Goal: Task Accomplishment & Management: Use online tool/utility

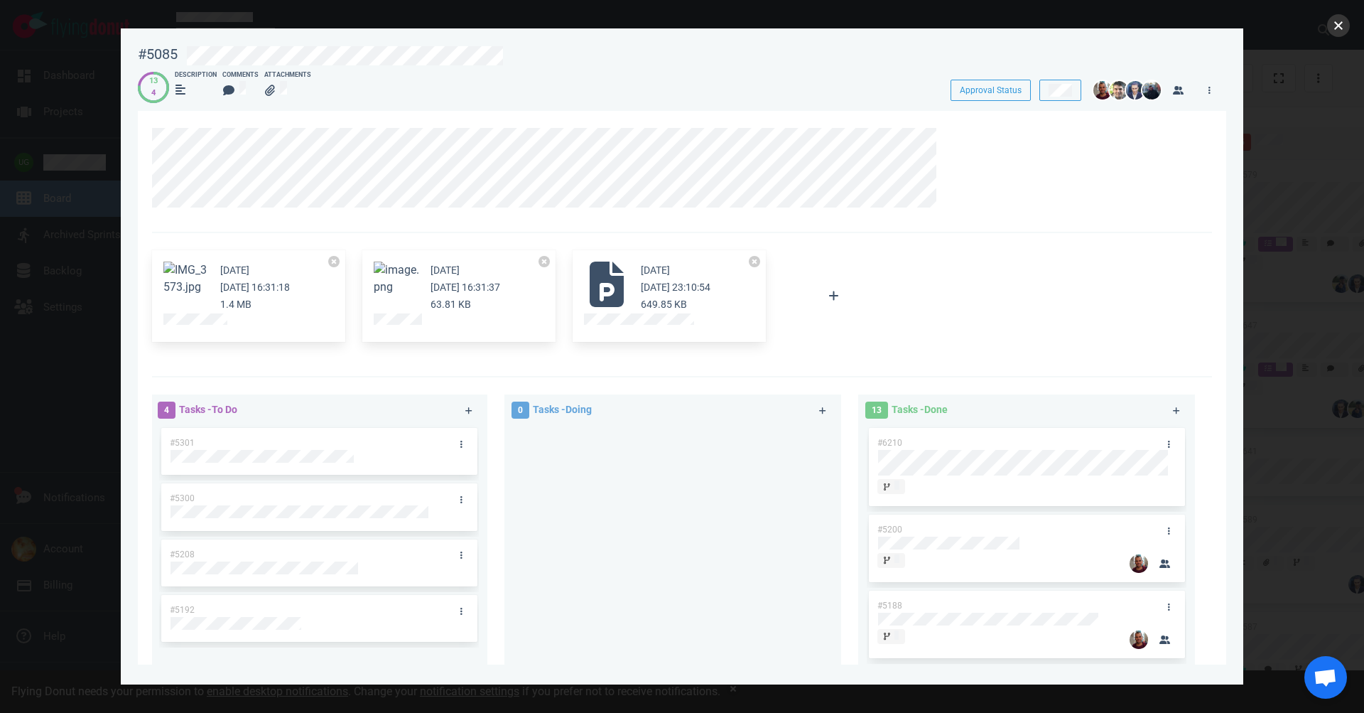
click at [1332, 26] on button "close" at bounding box center [1338, 25] width 23 height 23
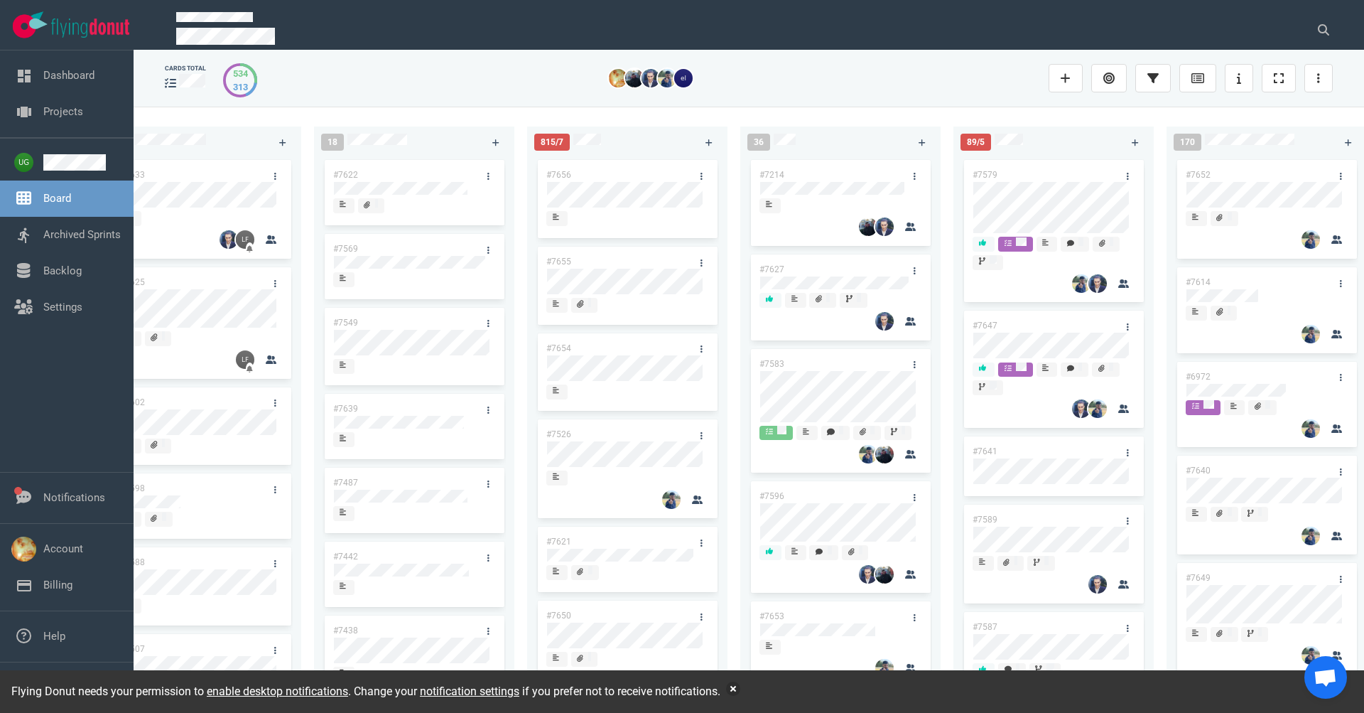
scroll to position [0, 271]
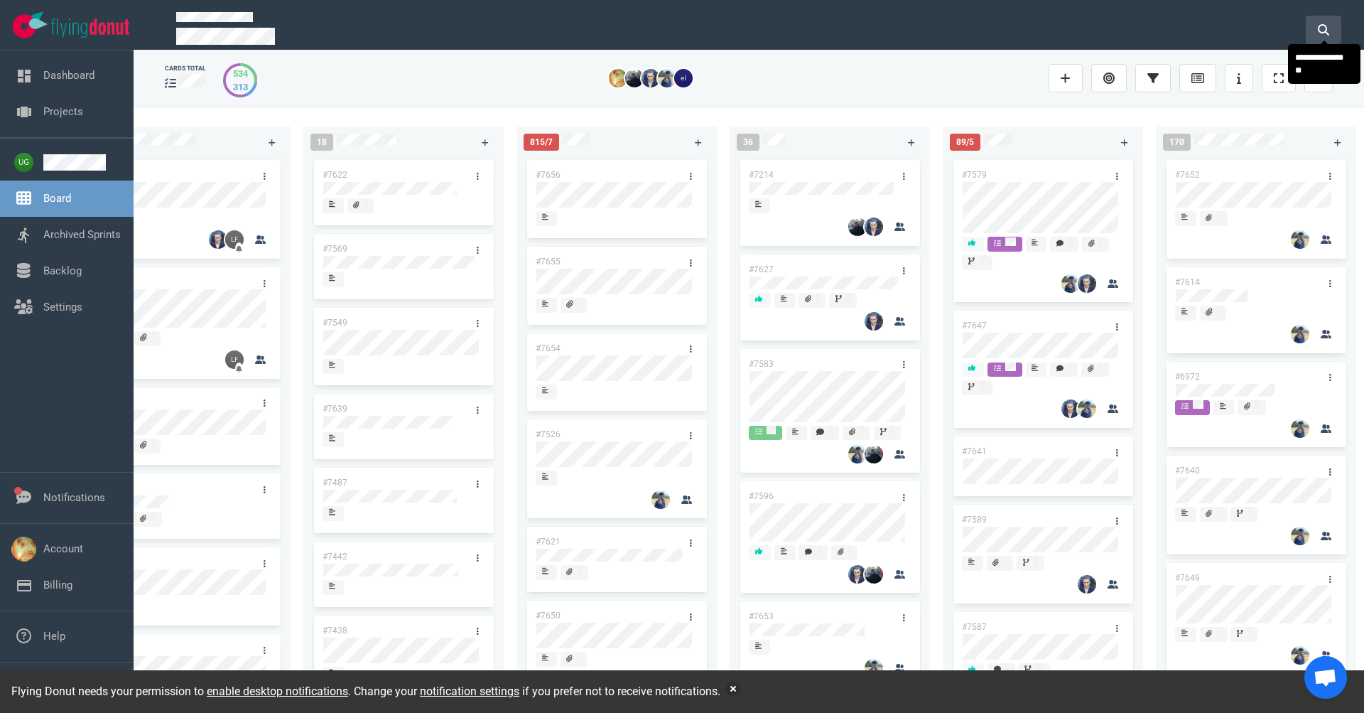
click at [1318, 27] on icon at bounding box center [1323, 29] width 11 height 11
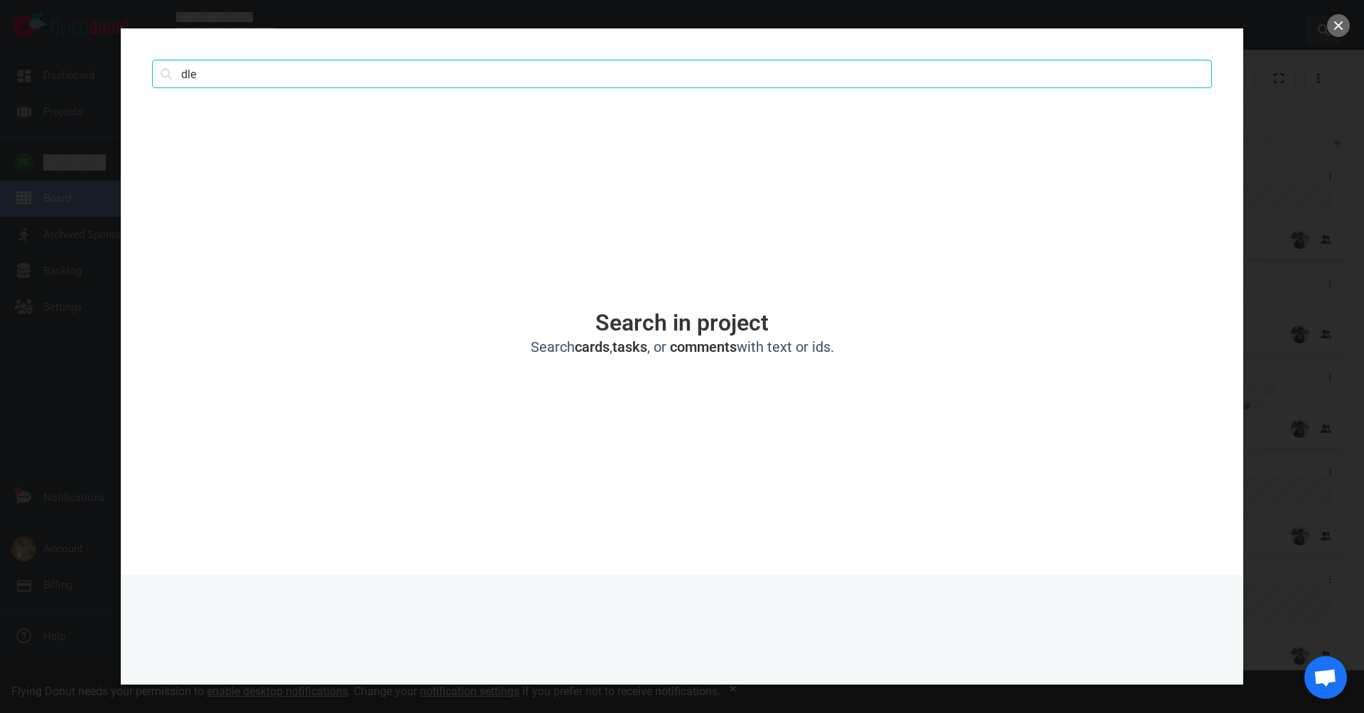
type input "dle"
click button "Search" at bounding box center [0, 0] width 0 height 0
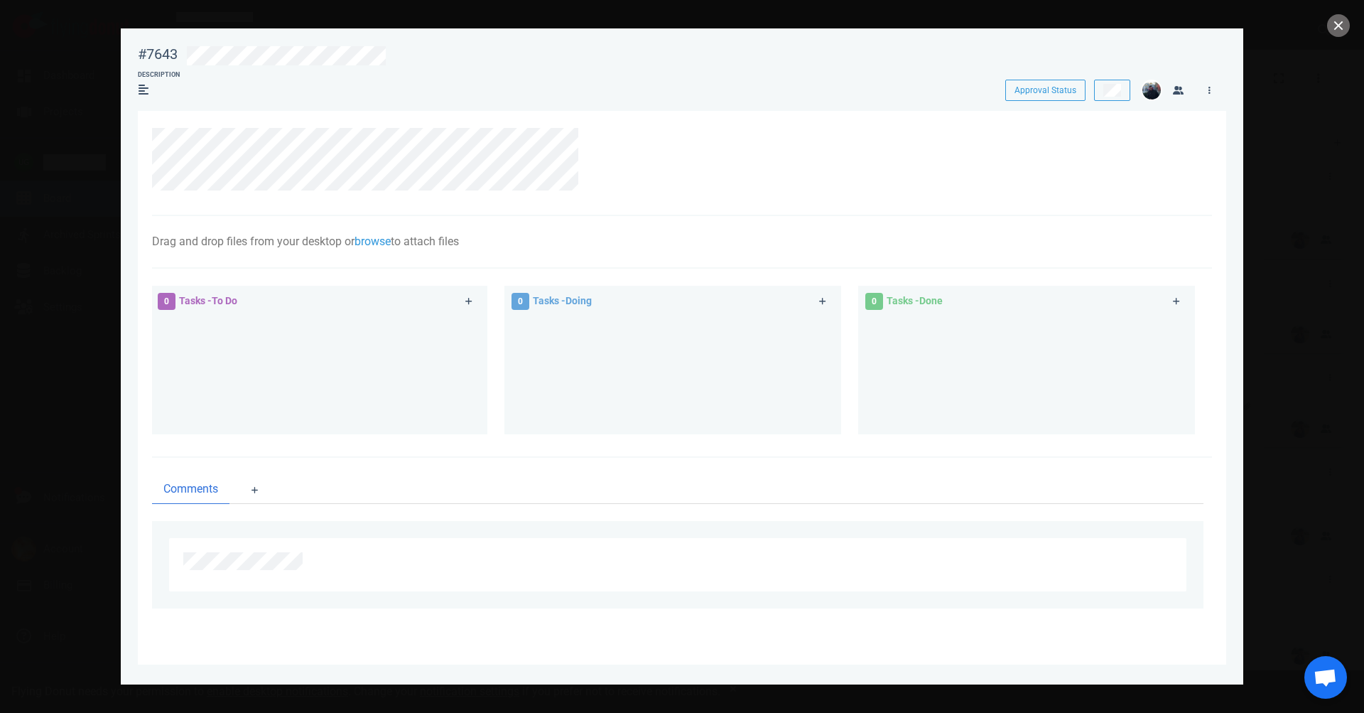
drag, startPoint x: 602, startPoint y: 191, endPoint x: 141, endPoint y: 135, distance: 463.8
click at [141, 135] on section "Drag and drop files from your desktop or browse to attach files Attach Files Co…" at bounding box center [682, 387] width 1088 height 553
copy div
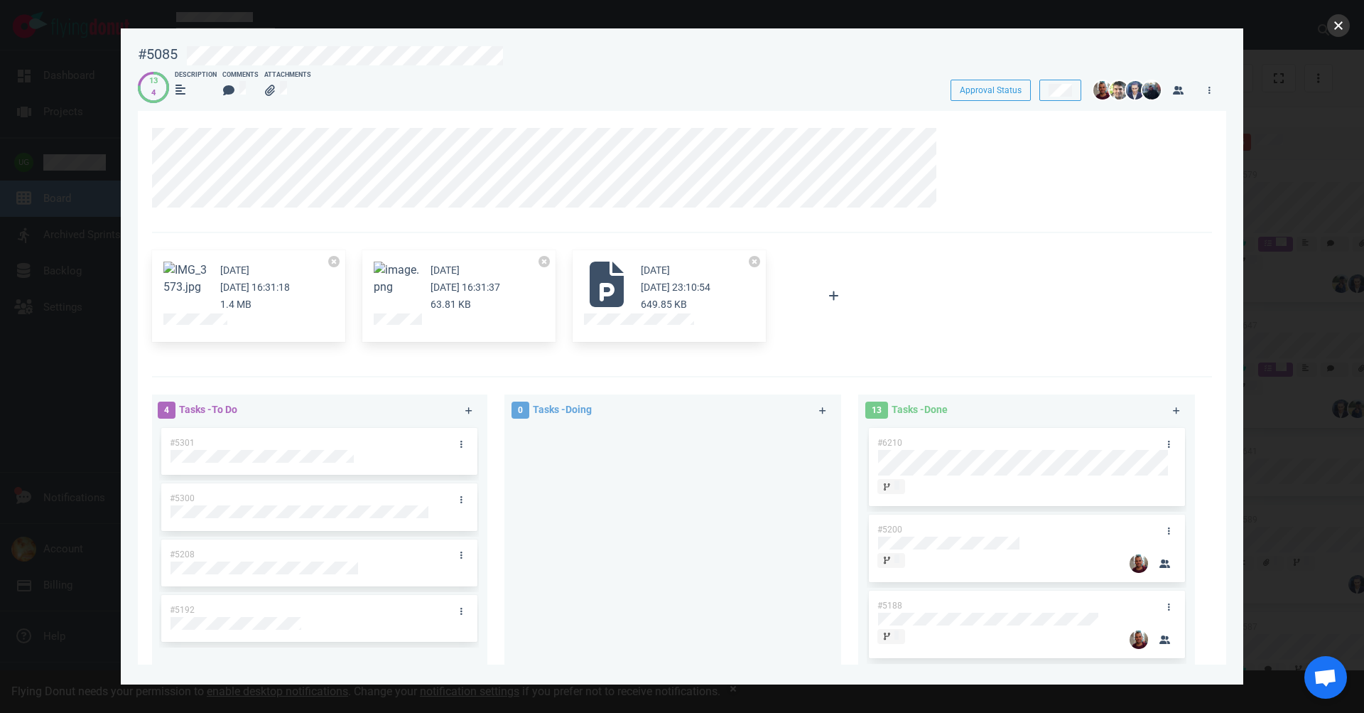
click at [1339, 24] on button "close" at bounding box center [1338, 25] width 23 height 23
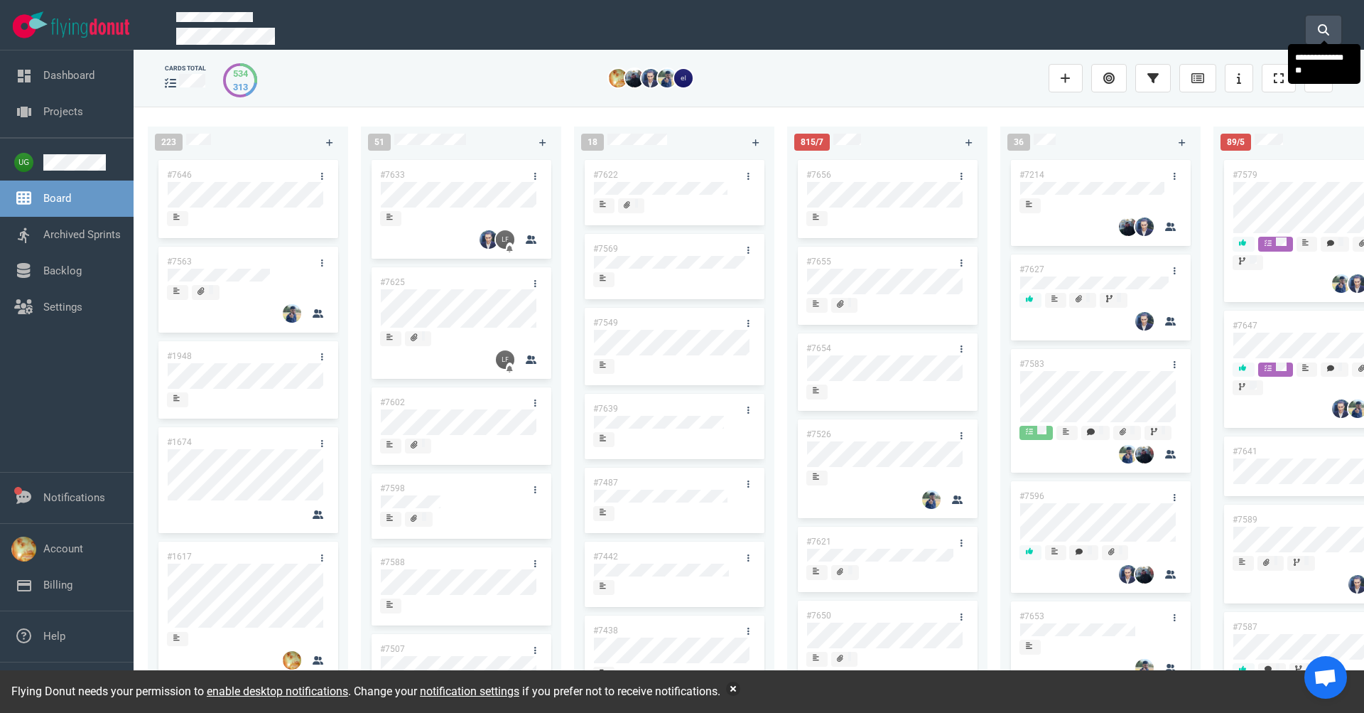
click at [1324, 24] on icon at bounding box center [1323, 29] width 11 height 11
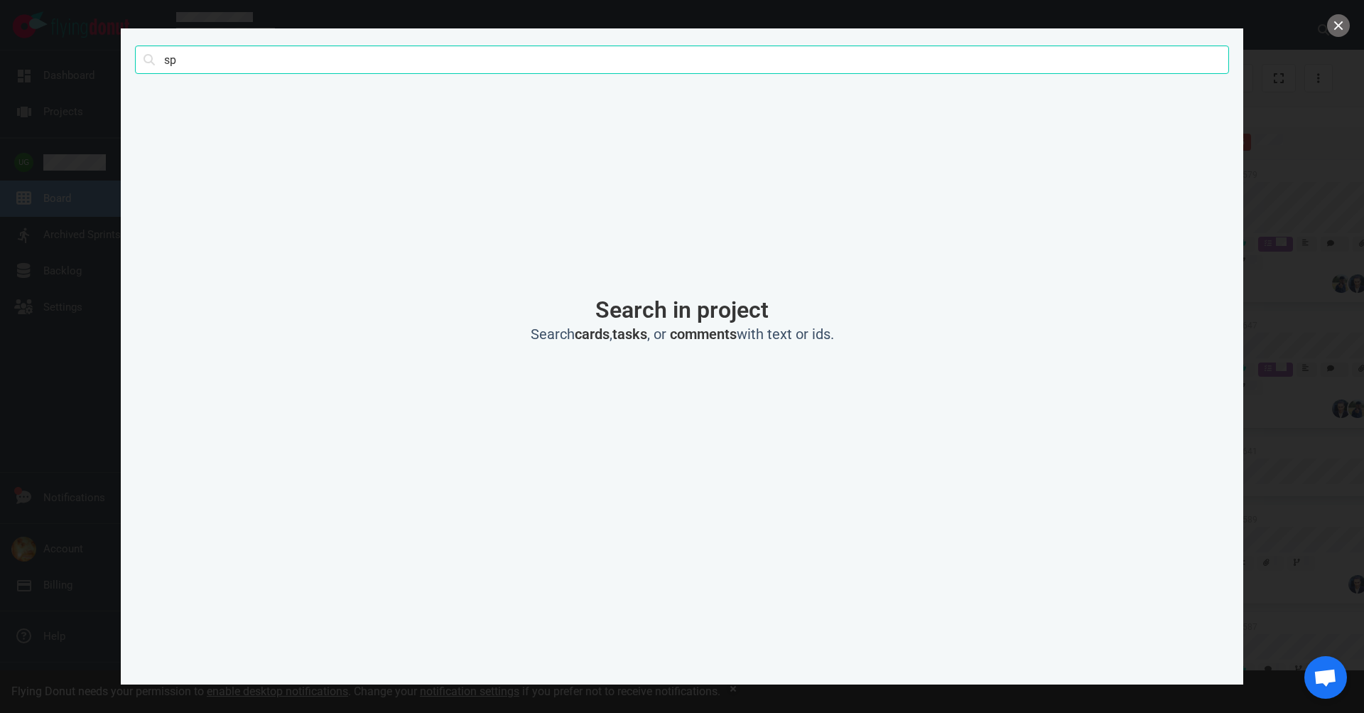
type input "s"
type input "protel air"
click button "Search" at bounding box center [0, 0] width 0 height 0
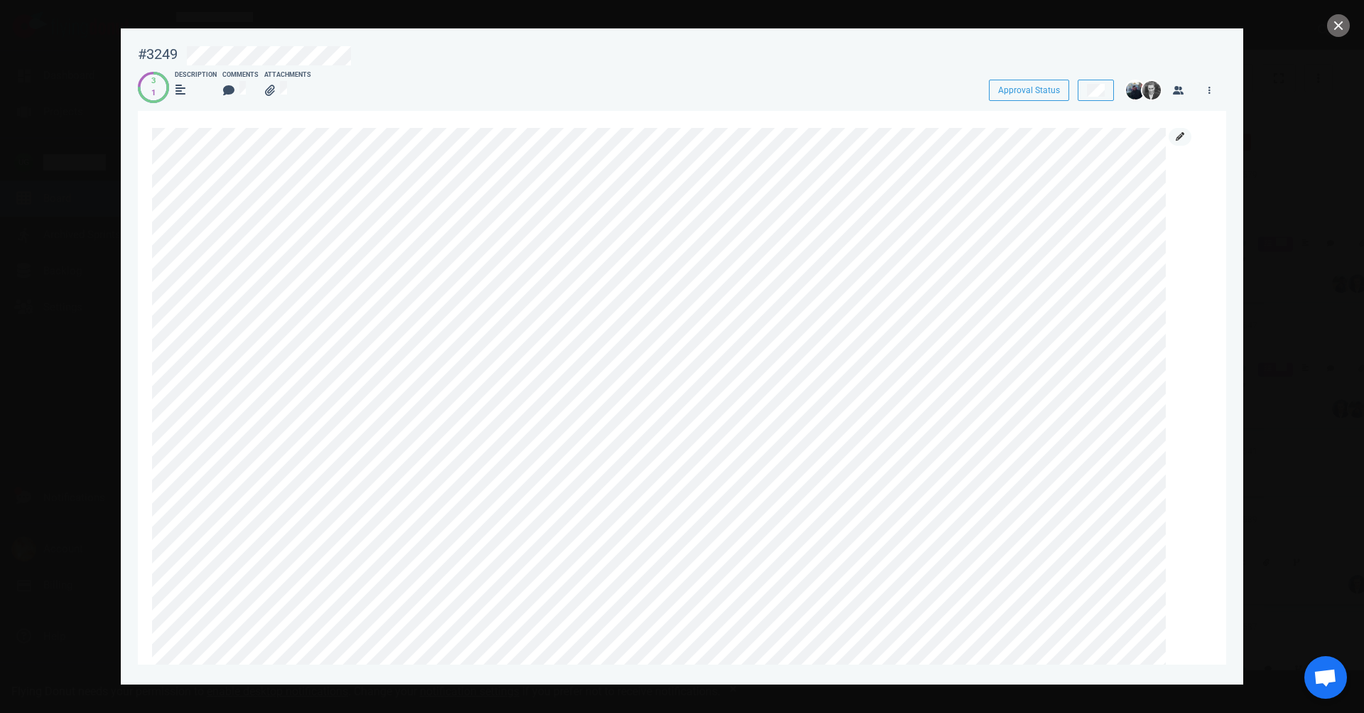
click at [1186, 136] on link at bounding box center [1180, 137] width 23 height 18
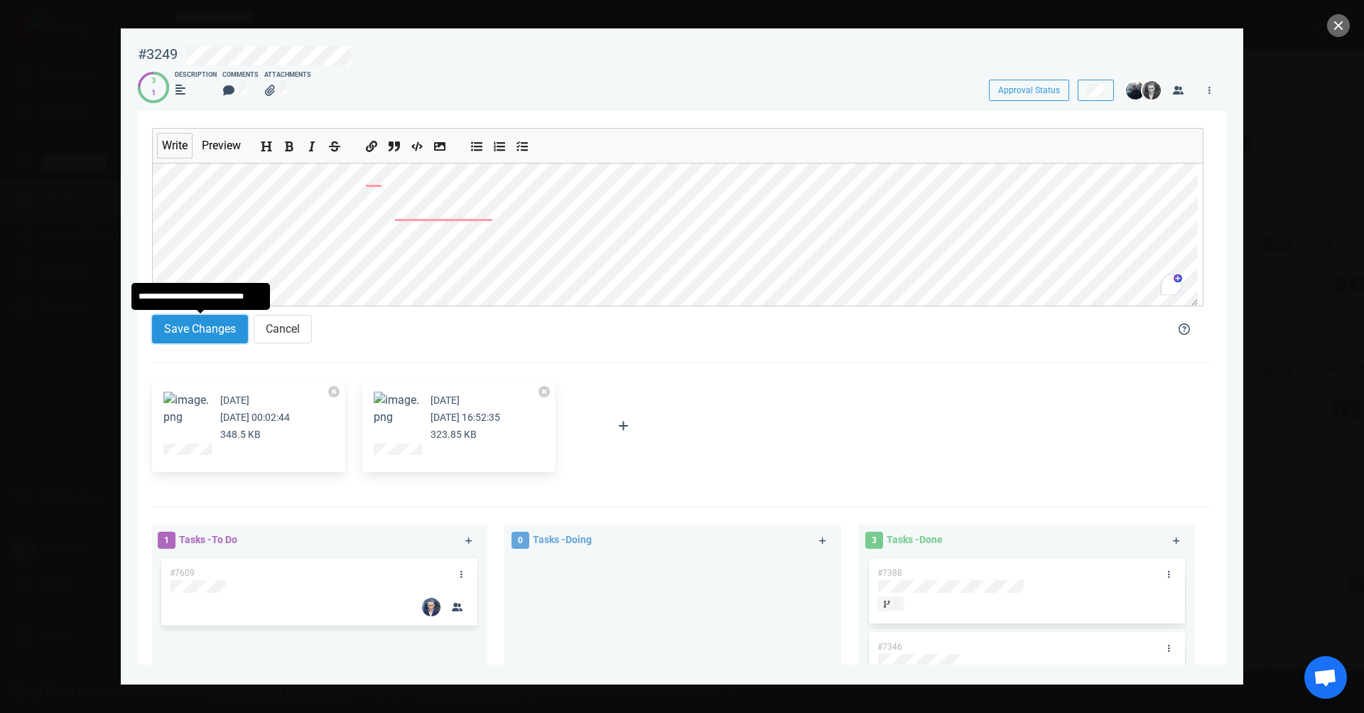
click at [211, 335] on button "Save Changes" at bounding box center [200, 329] width 96 height 28
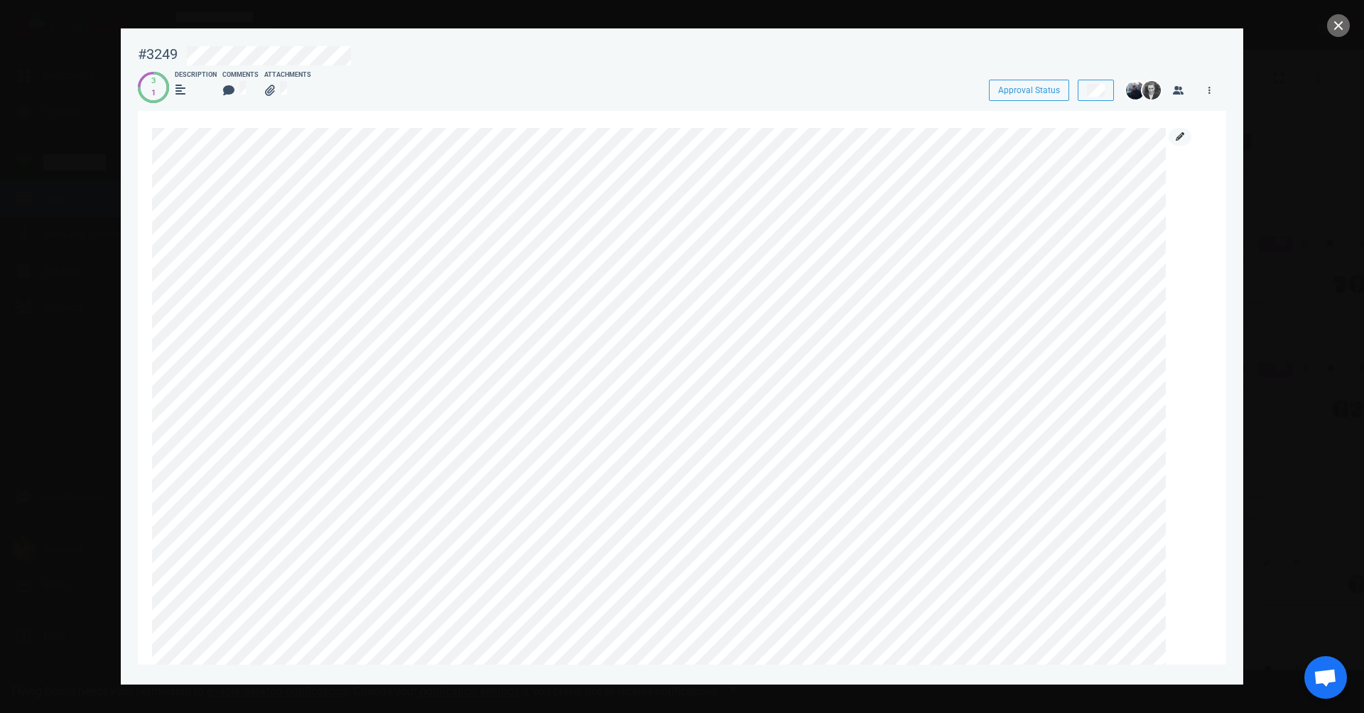
click at [1176, 136] on icon at bounding box center [1180, 136] width 9 height 9
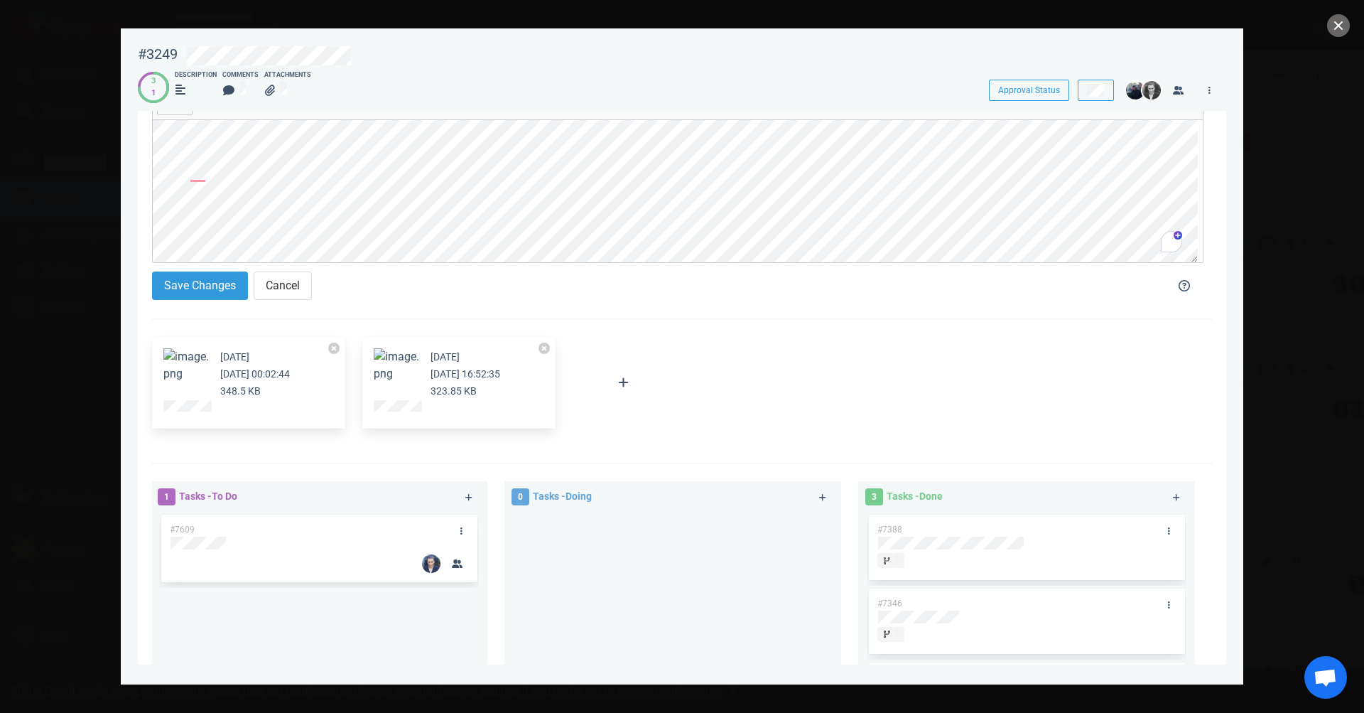
scroll to position [114, 0]
click at [174, 290] on button "Save Changes" at bounding box center [200, 285] width 96 height 28
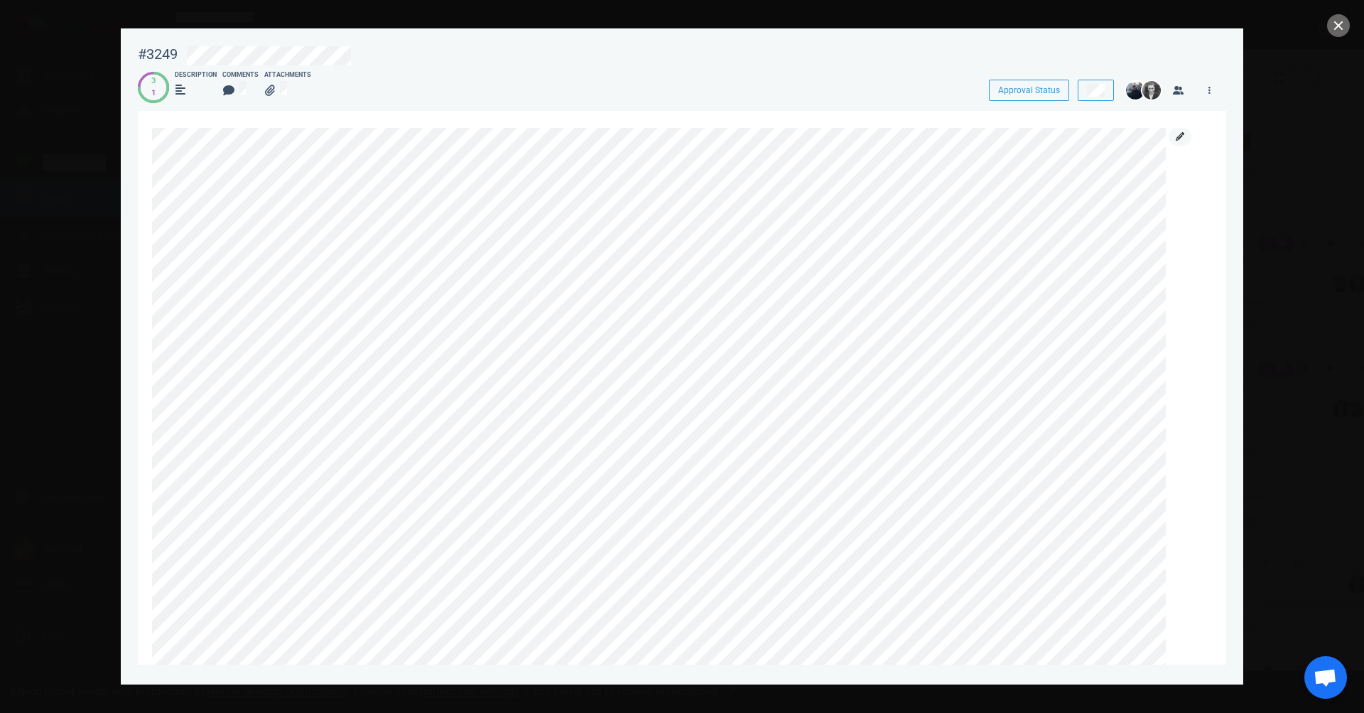
click at [1185, 139] on link at bounding box center [1180, 137] width 23 height 18
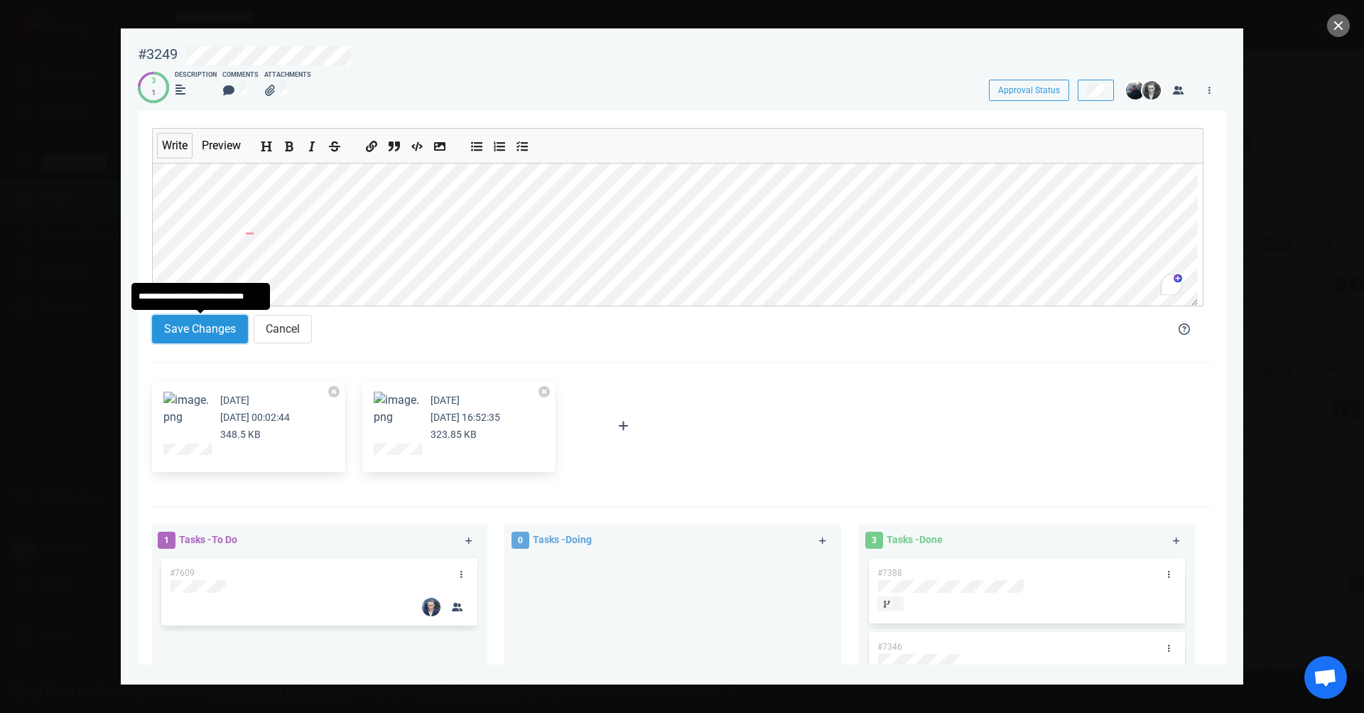
click at [207, 328] on button "Save Changes" at bounding box center [200, 329] width 96 height 28
